Goal: Information Seeking & Learning: Learn about a topic

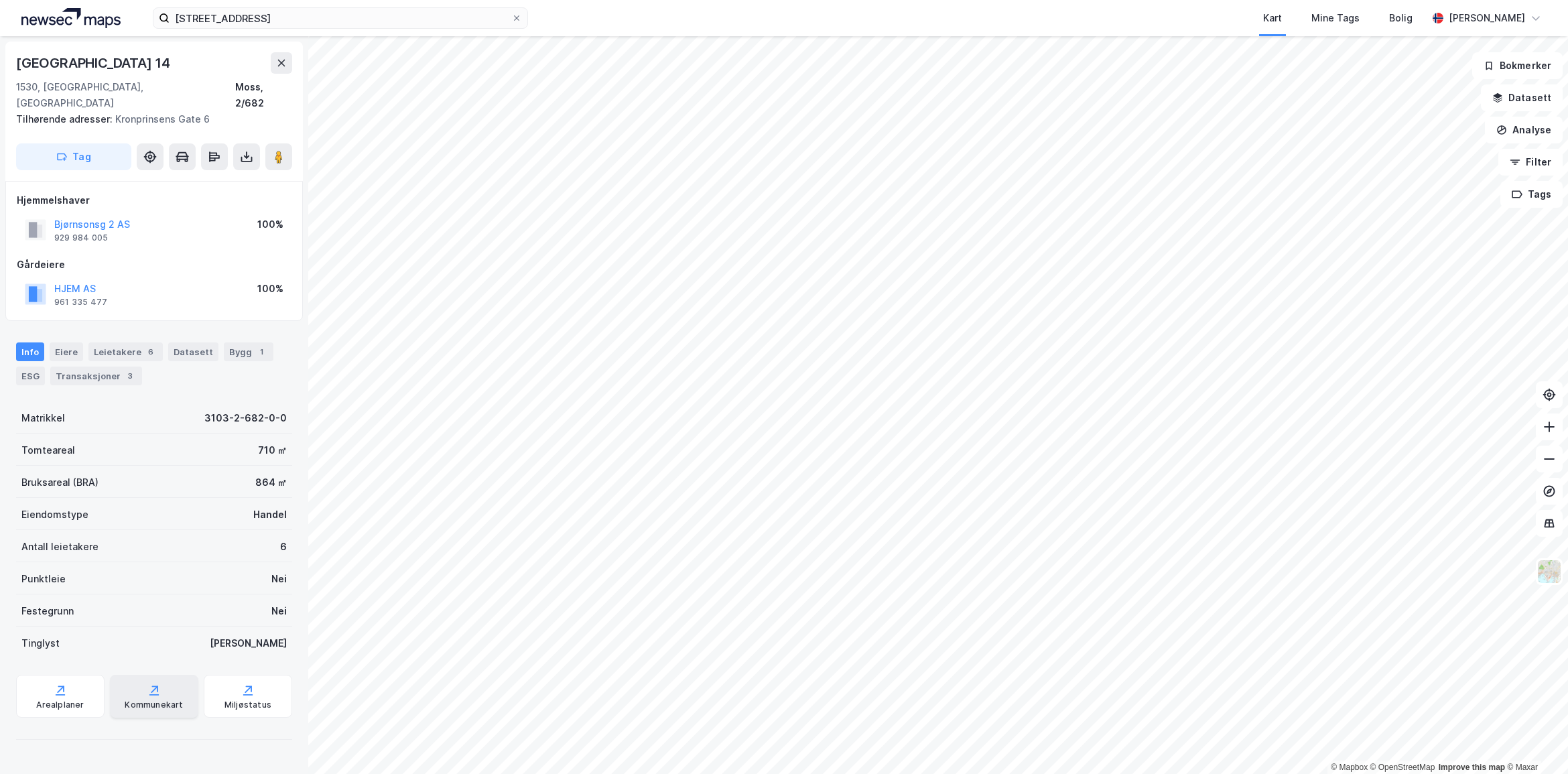
click at [155, 679] on div "Kommunekart" at bounding box center [154, 697] width 89 height 43
click at [225, 700] on div "Miljøstatus" at bounding box center [248, 705] width 47 height 11
click at [32, 367] on div "ESG" at bounding box center [30, 376] width 29 height 19
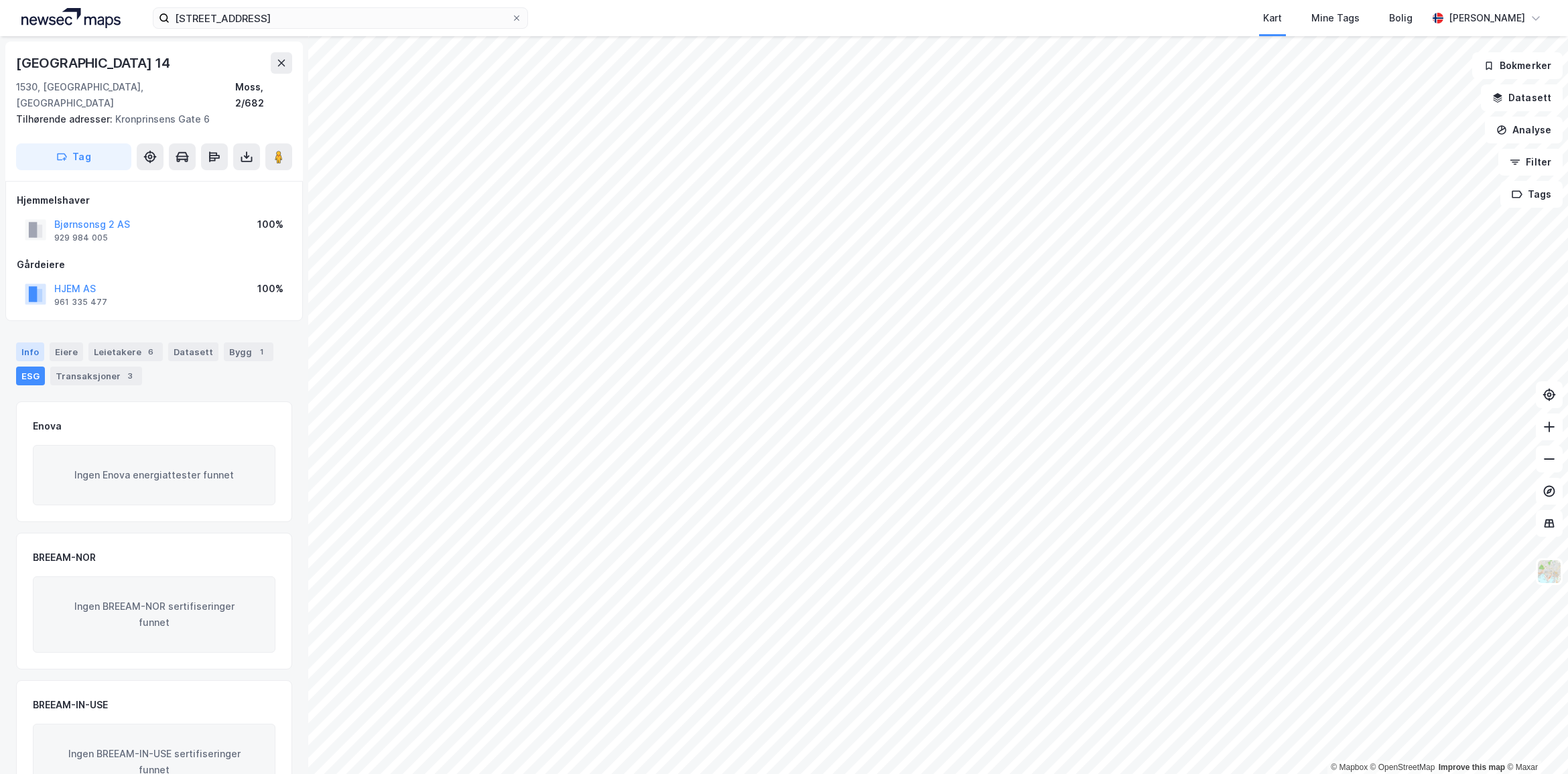
click at [18, 343] on div "Info" at bounding box center [30, 352] width 28 height 19
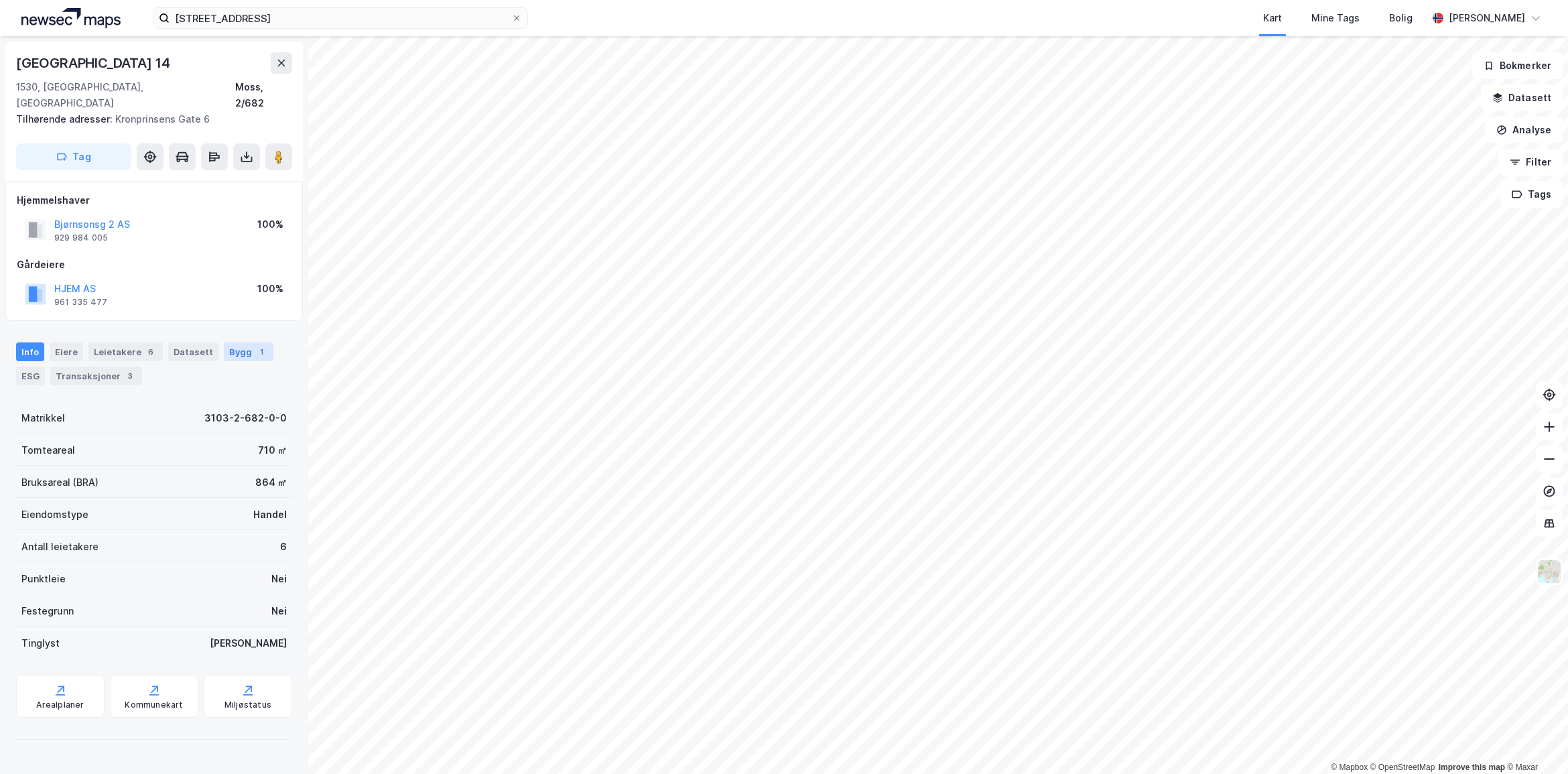
click at [243, 343] on div "Bygg 1" at bounding box center [248, 352] width 49 height 19
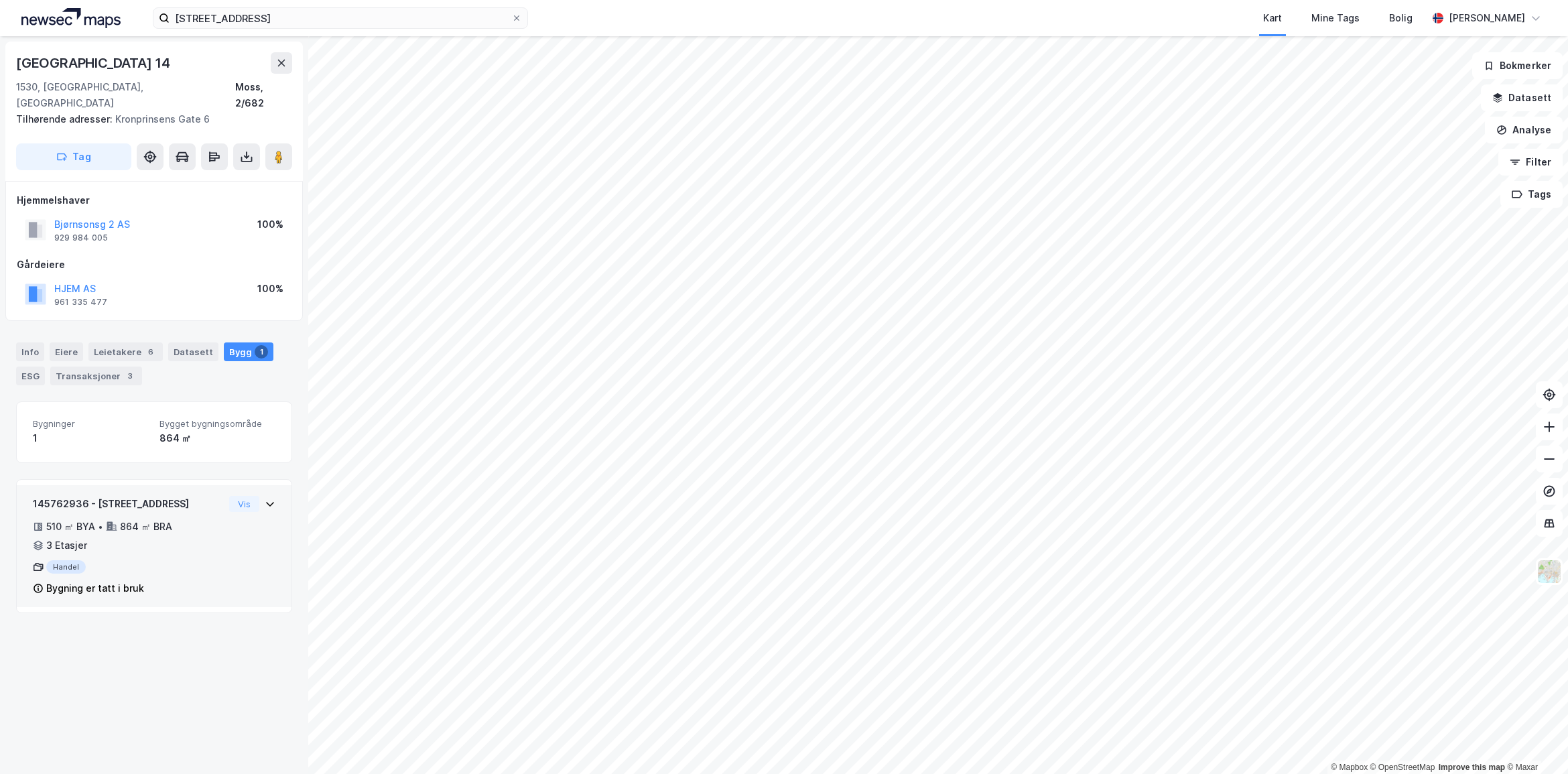
click at [236, 548] on div "145762936 - [STREET_ADDRESS] ㎡ BYA • 864 ㎡ BRA • 3 Etasjer Handel Bygning er ta…" at bounding box center [154, 551] width 243 height 111
click at [32, 343] on div "Info" at bounding box center [30, 352] width 28 height 19
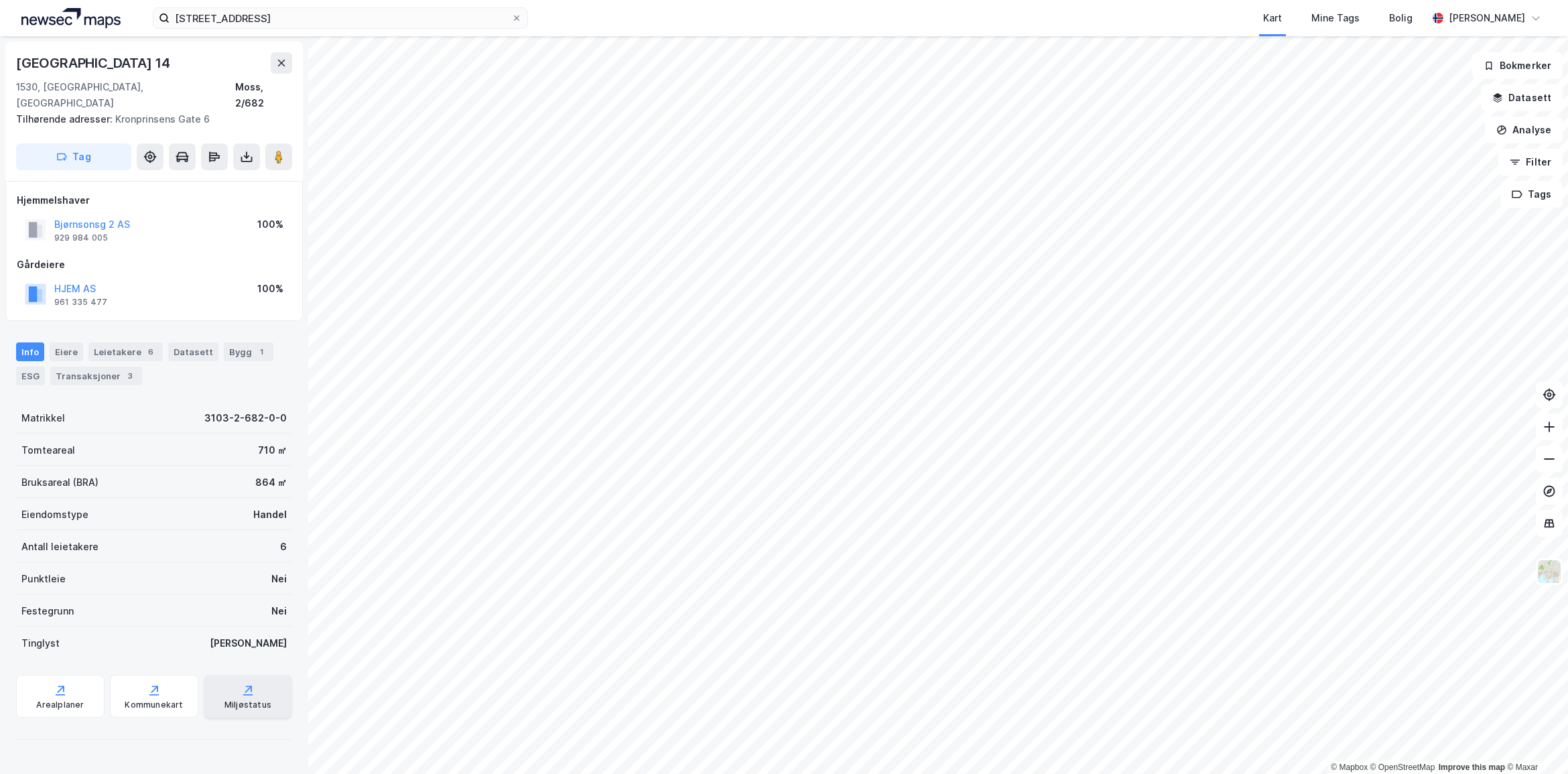
click at [223, 678] on div "Miljøstatus" at bounding box center [248, 697] width 89 height 43
